Goal: Task Accomplishment & Management: Manage account settings

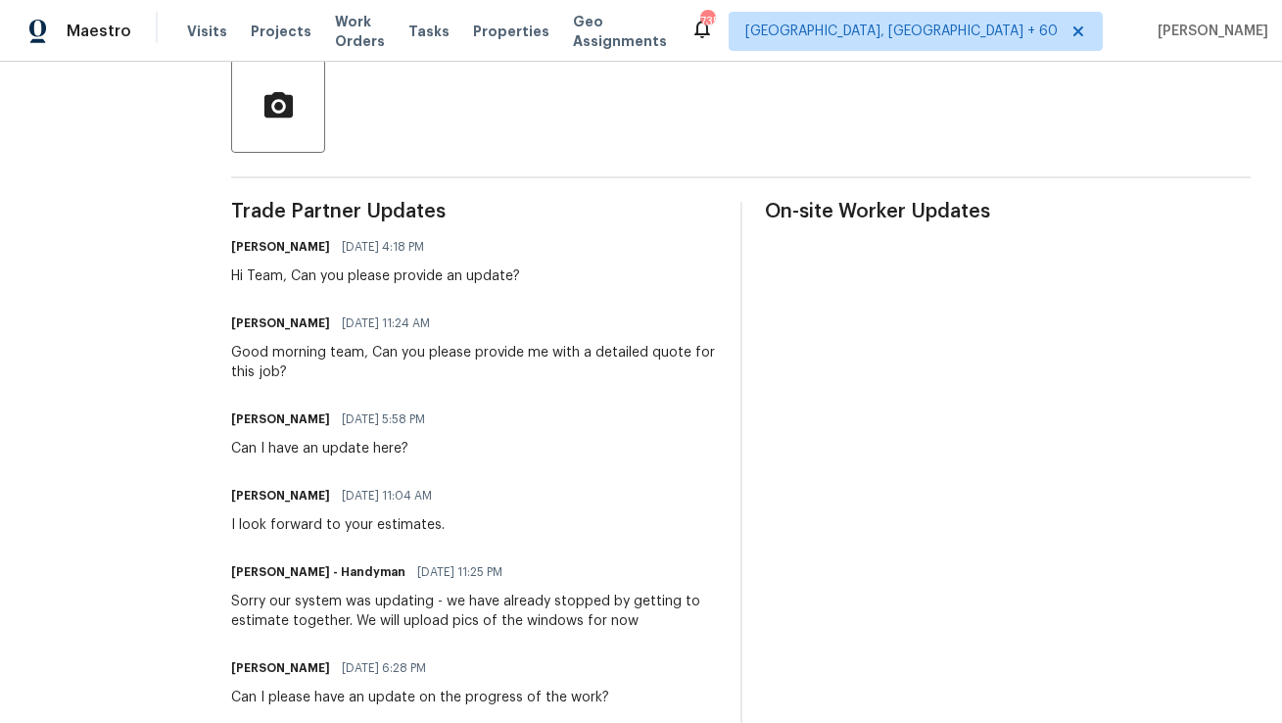
scroll to position [95, 0]
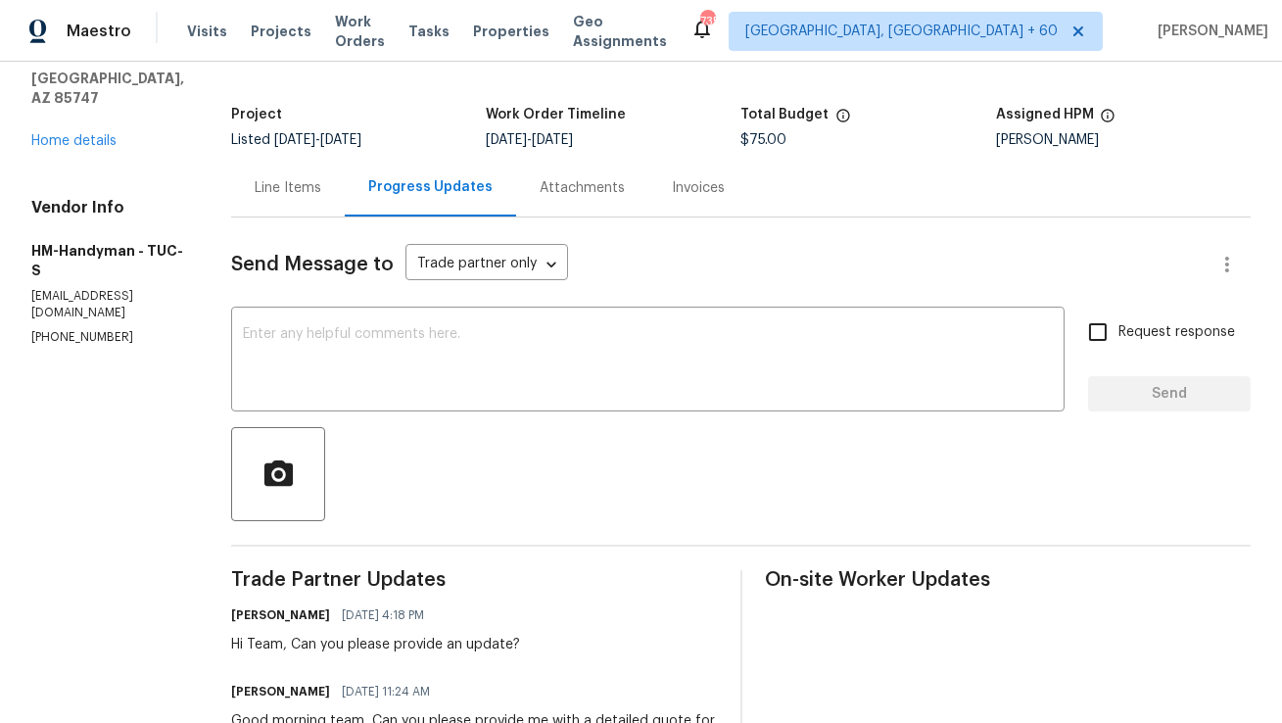
click at [319, 169] on div "Line Items" at bounding box center [288, 188] width 114 height 58
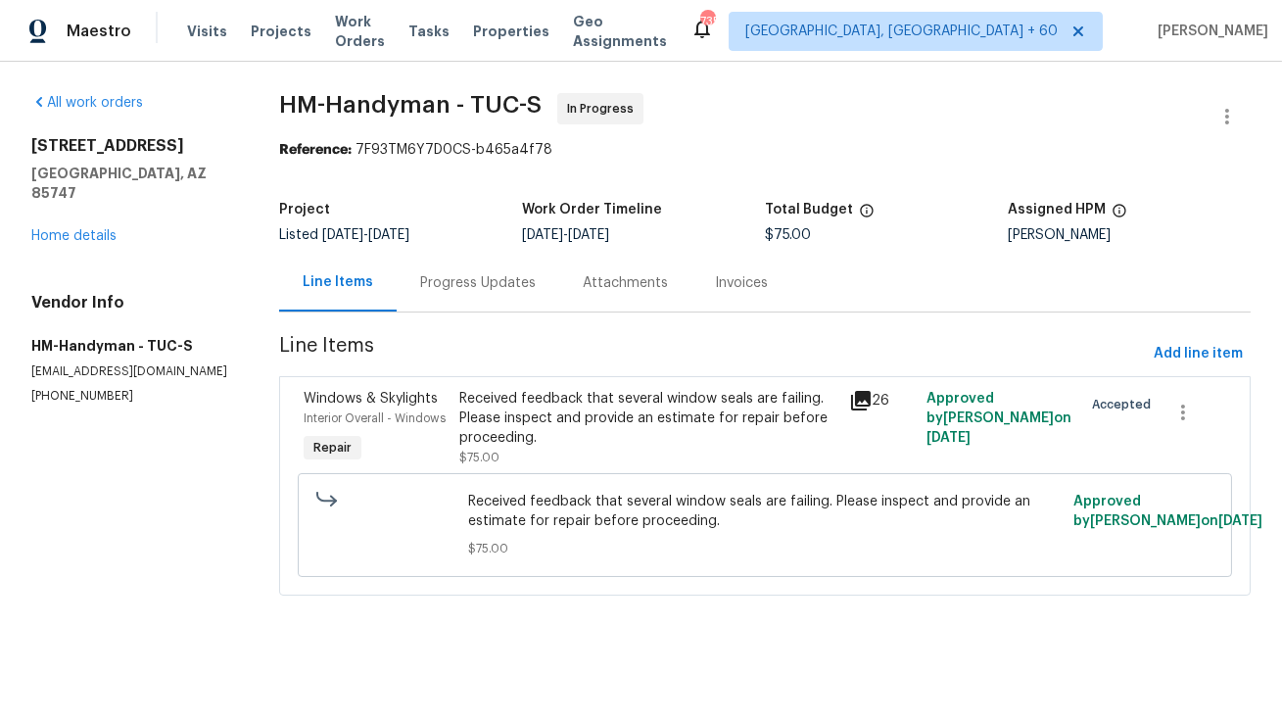
click at [645, 286] on div "Attachments" at bounding box center [625, 283] width 85 height 20
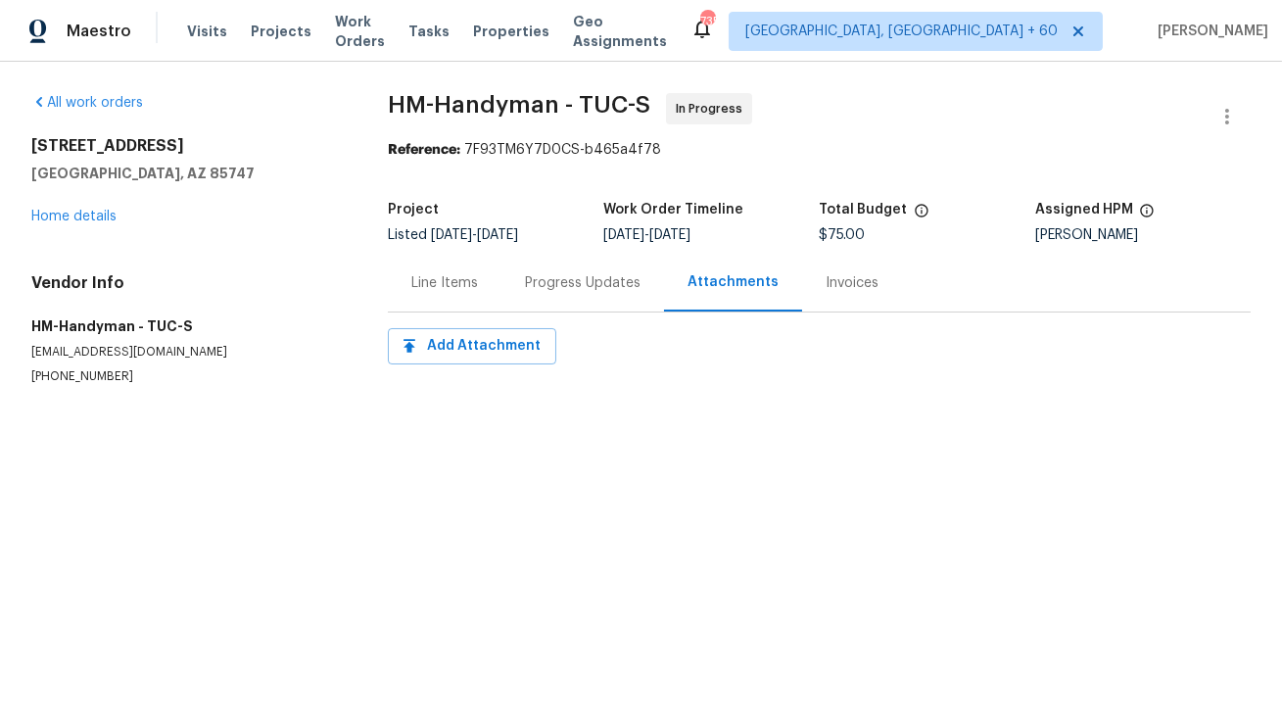
click at [549, 286] on div "Progress Updates" at bounding box center [583, 283] width 116 height 20
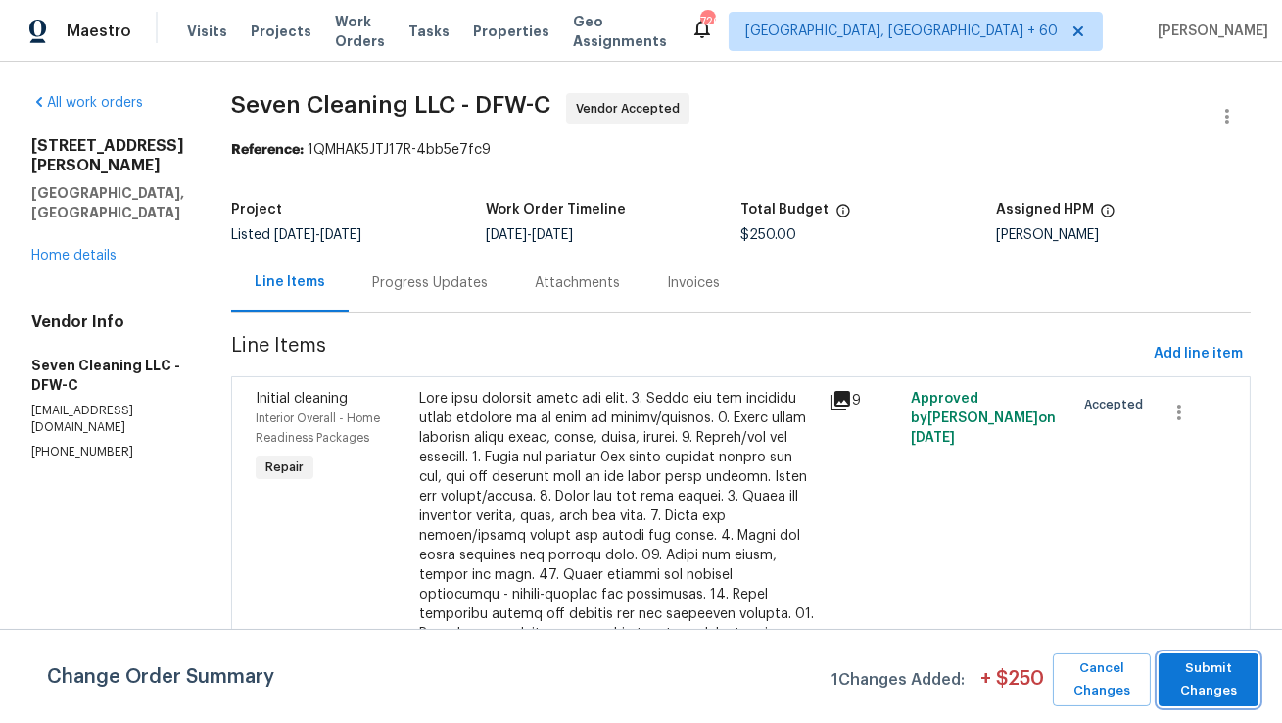
click at [1211, 698] on span "Submit Changes" at bounding box center [1208, 679] width 80 height 45
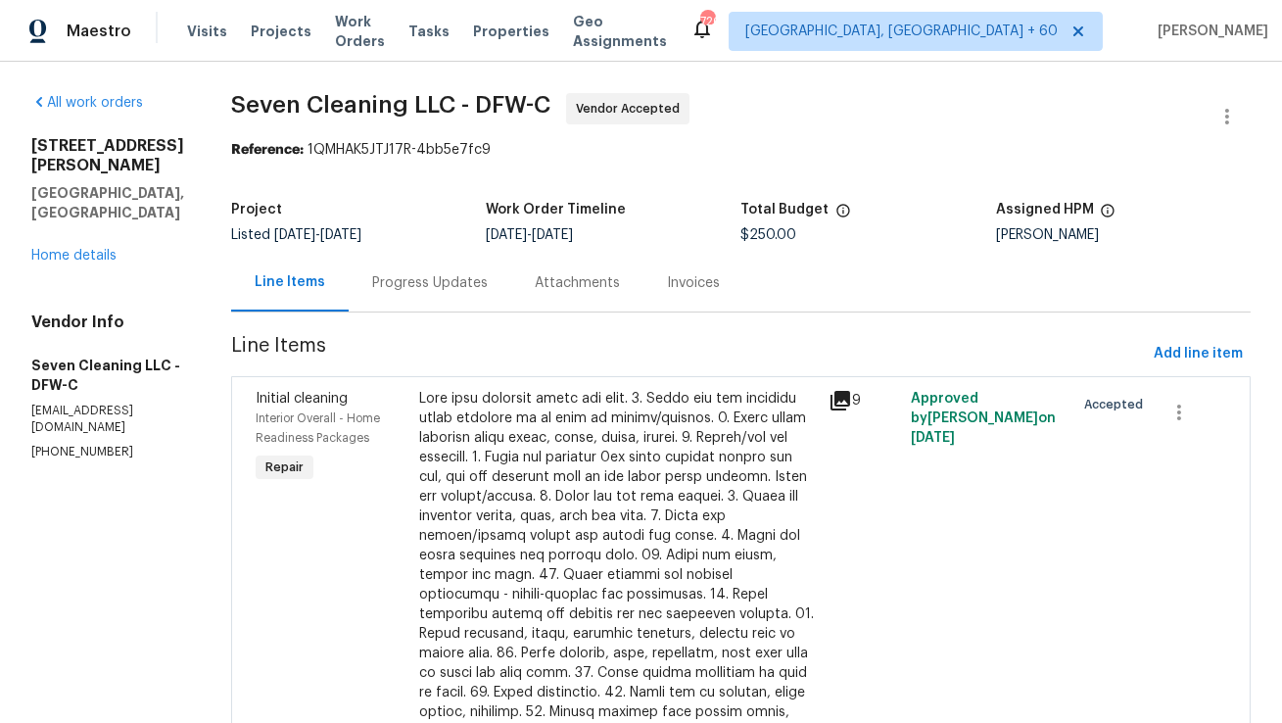
scroll to position [227, 0]
click at [463, 270] on div "Progress Updates" at bounding box center [430, 283] width 163 height 58
